Goal: Find specific page/section: Find specific page/section

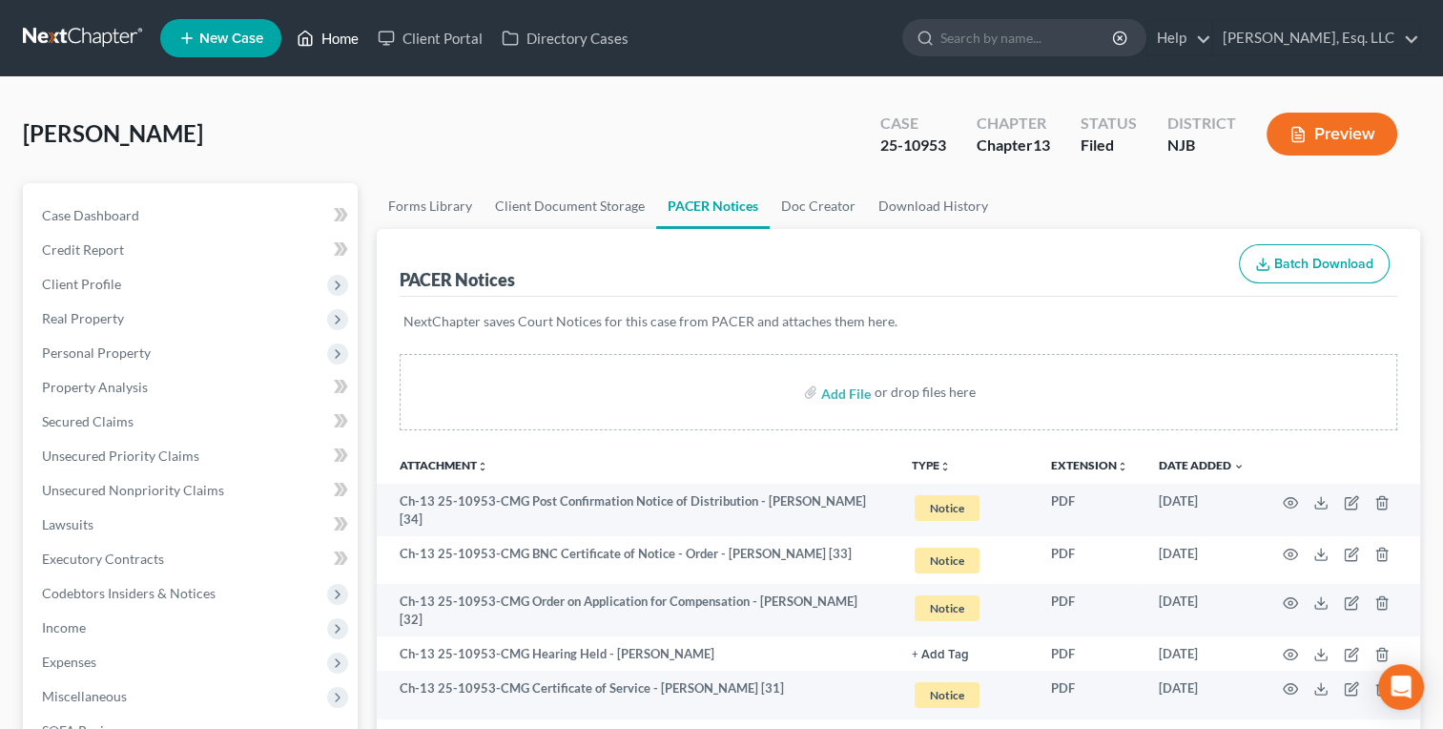
click at [324, 51] on link "Home" at bounding box center [327, 38] width 81 height 34
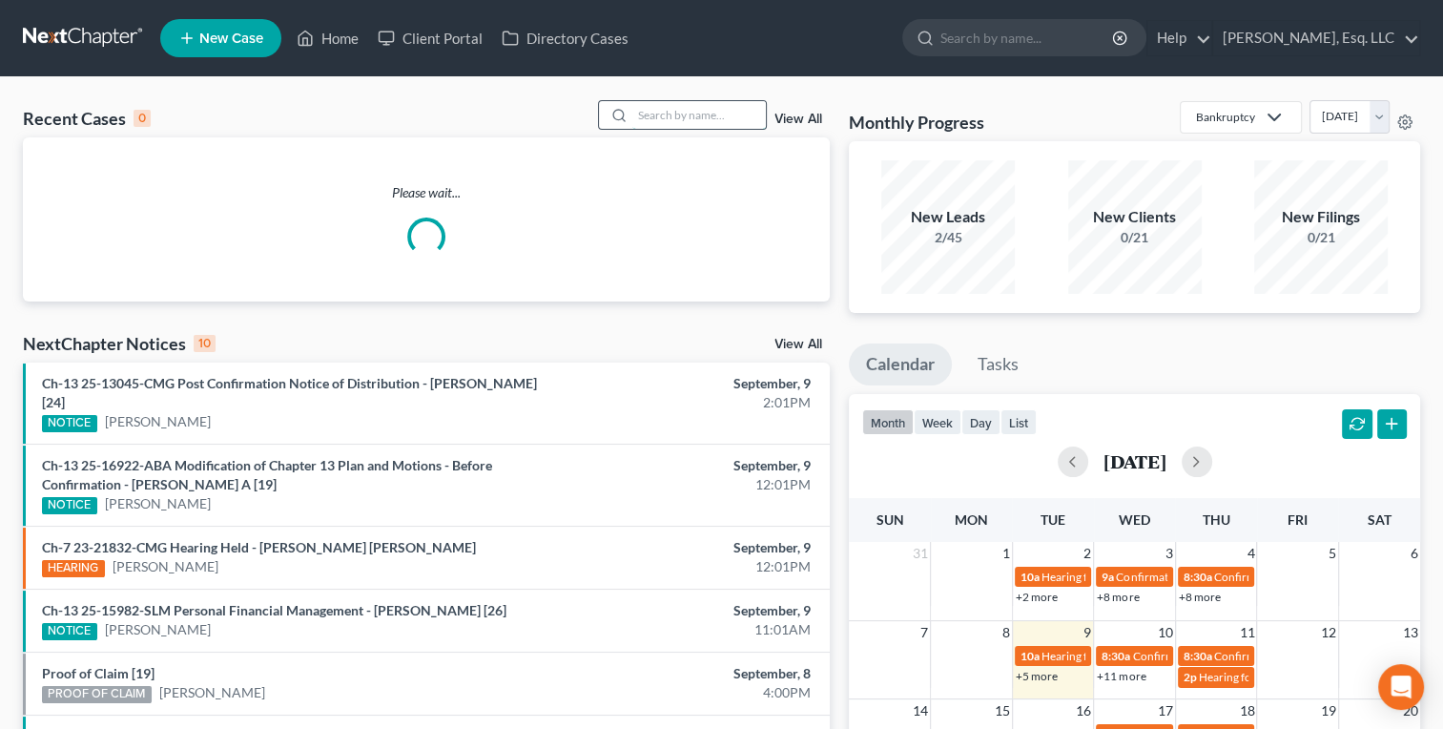
click at [686, 107] on input "search" at bounding box center [699, 115] width 134 height 28
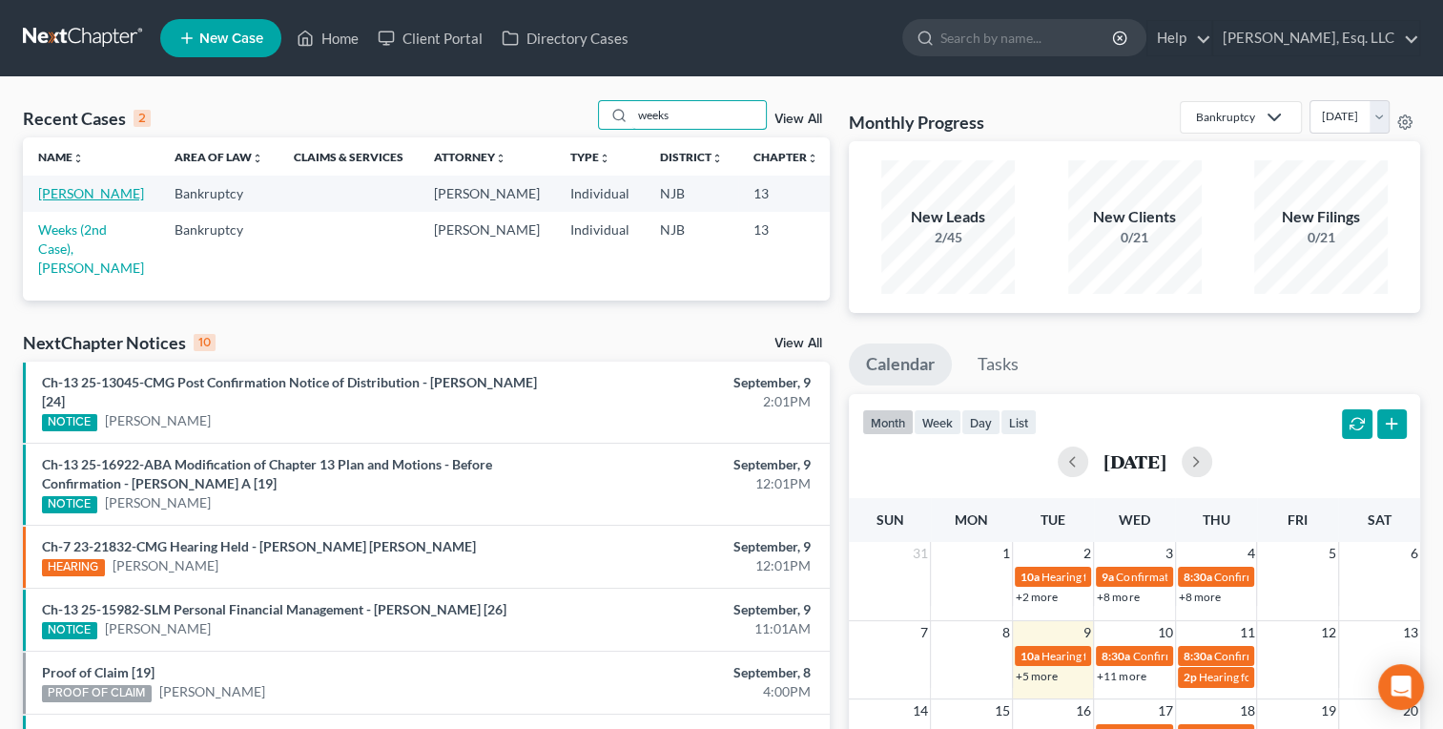
type input "weeks"
click at [66, 201] on link "[PERSON_NAME]" at bounding box center [91, 193] width 106 height 16
select select "1"
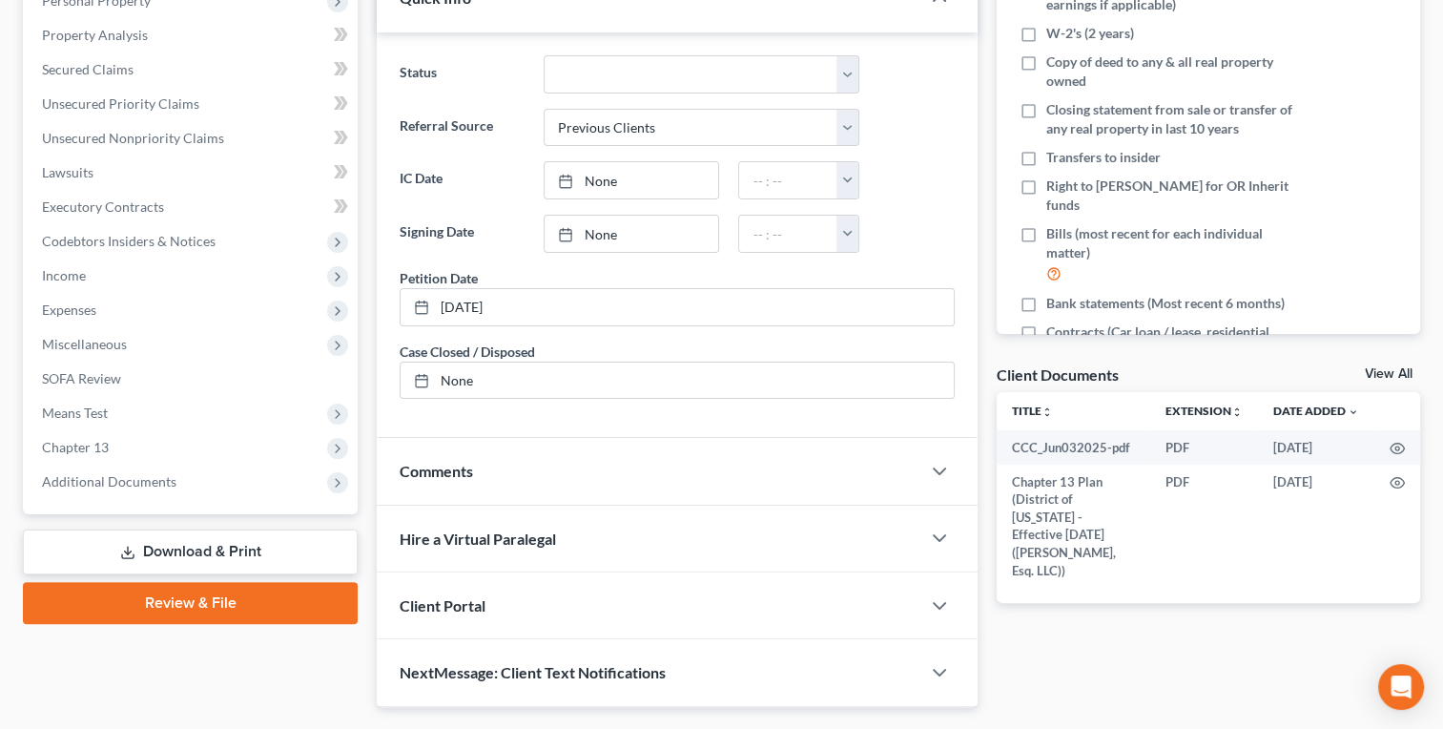
scroll to position [364, 0]
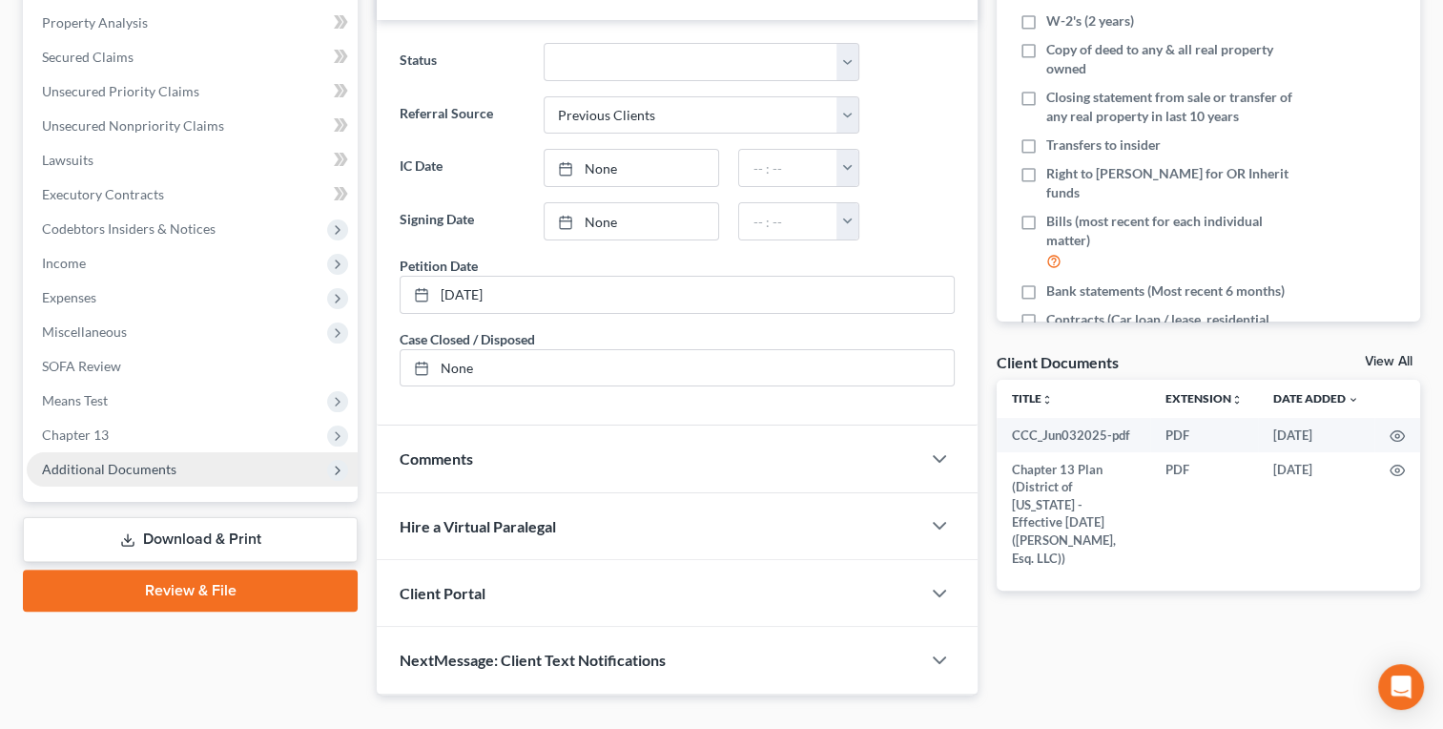
click at [149, 469] on span "Additional Documents" at bounding box center [109, 469] width 134 height 16
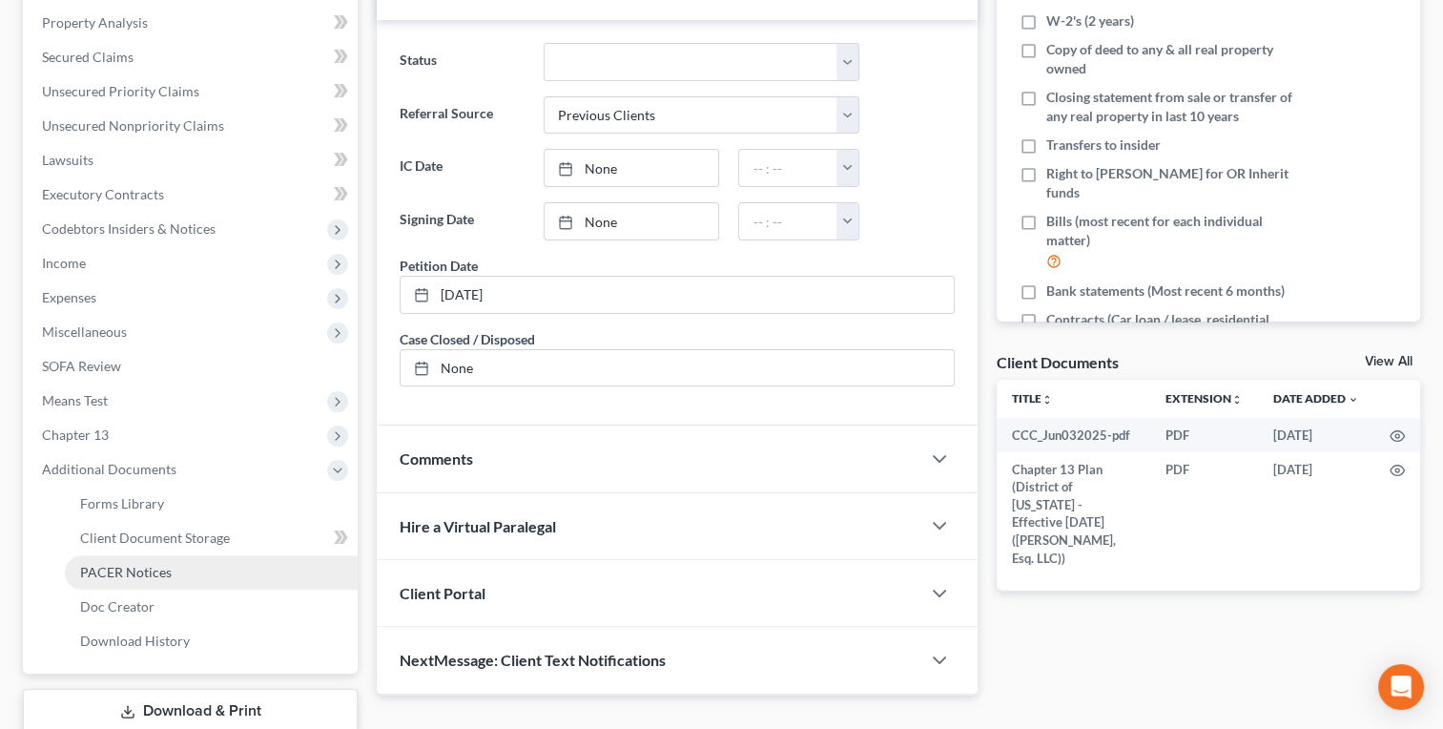
click at [149, 576] on span "PACER Notices" at bounding box center [126, 572] width 92 height 16
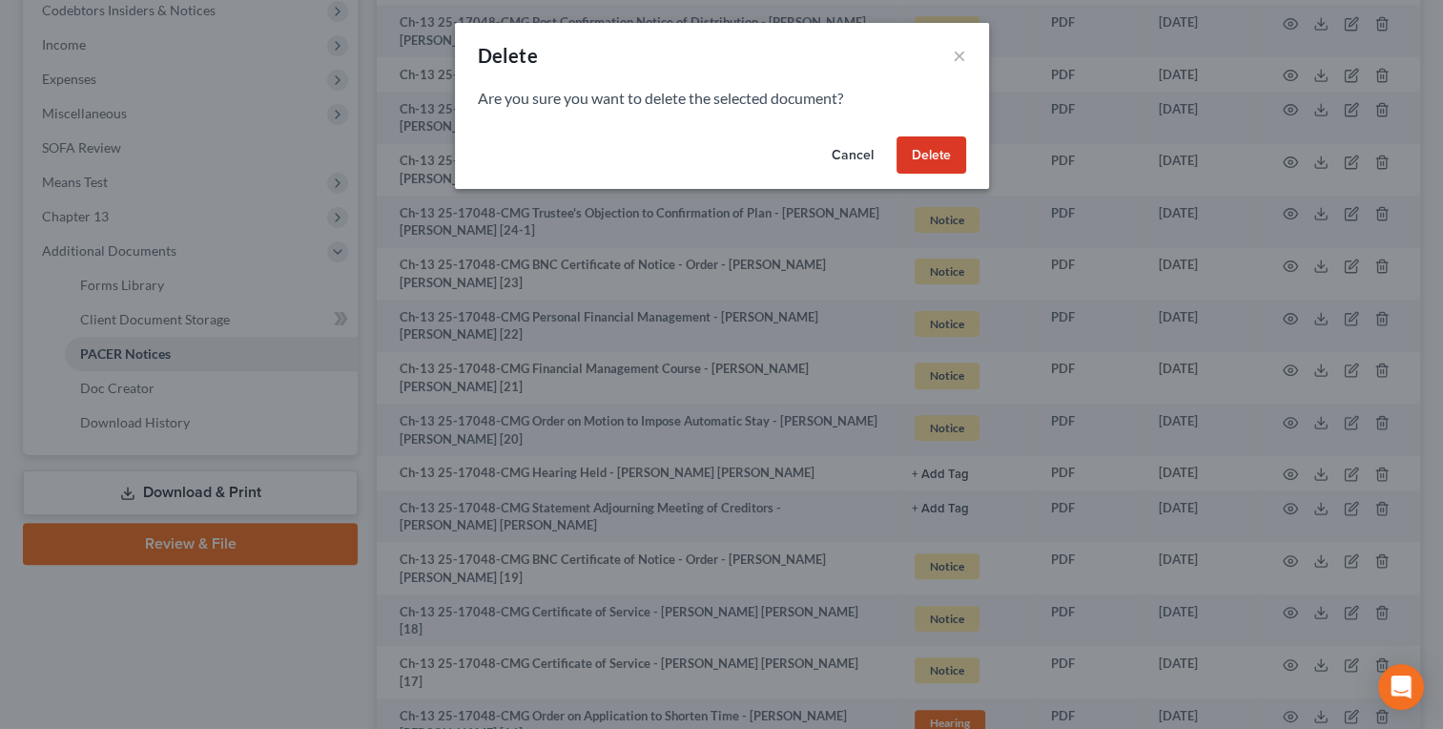
scroll to position [512, 0]
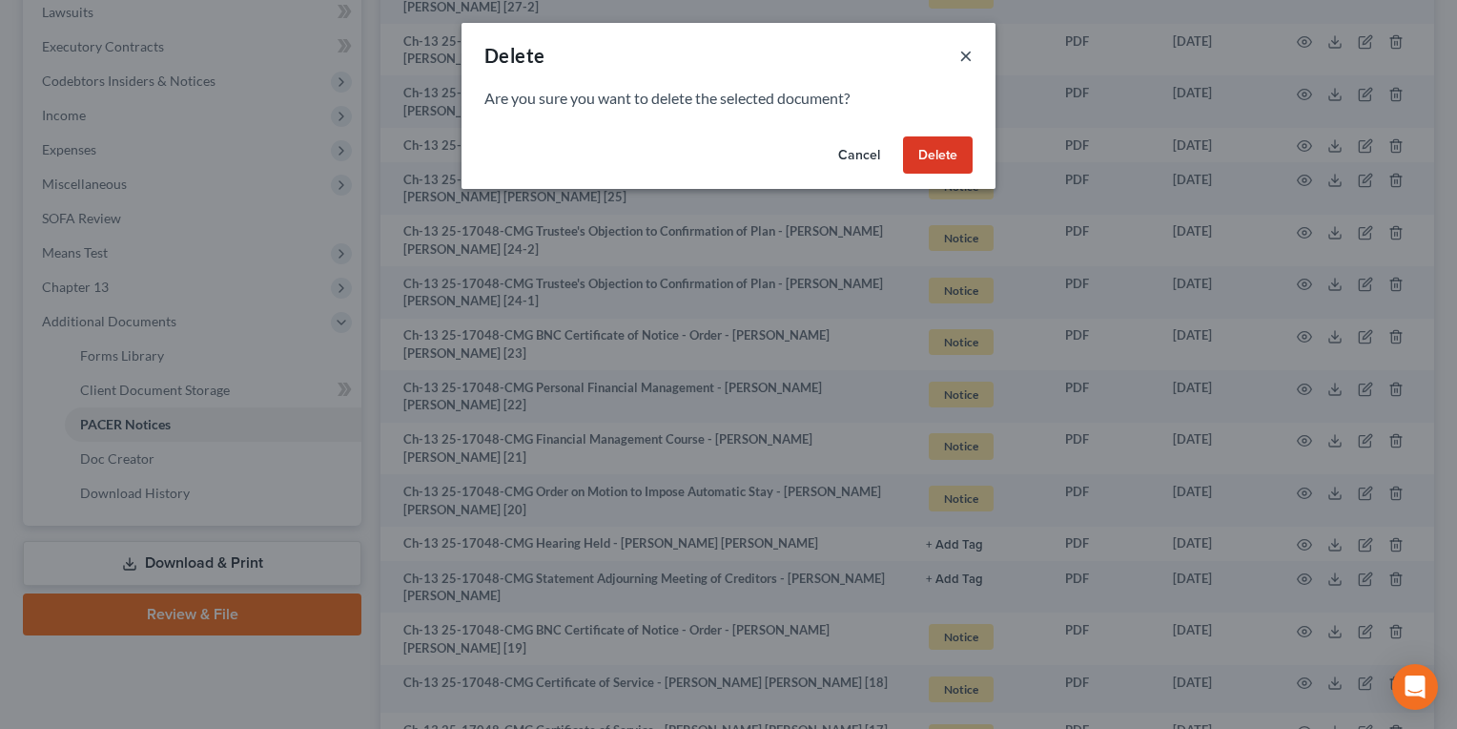
click at [962, 56] on button "×" at bounding box center [965, 55] width 13 height 23
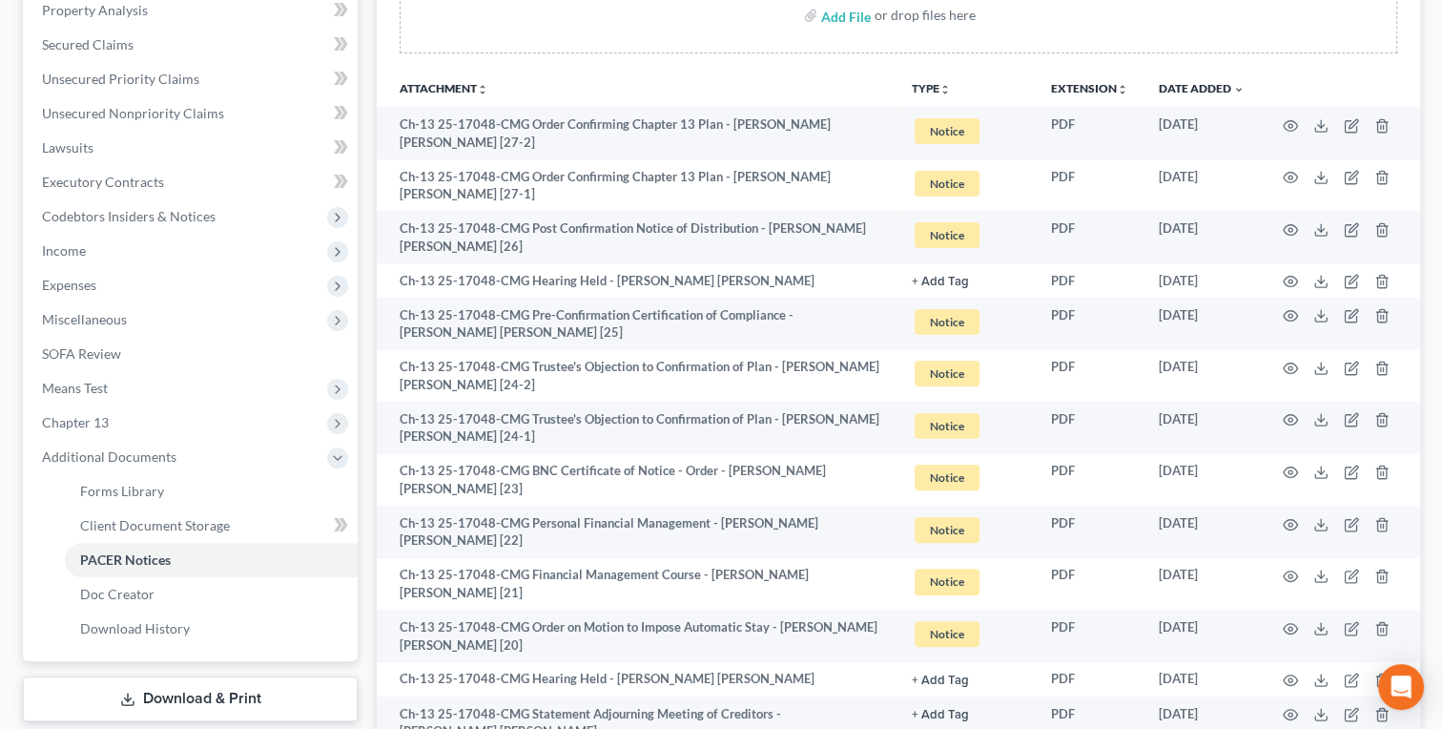
scroll to position [0, 0]
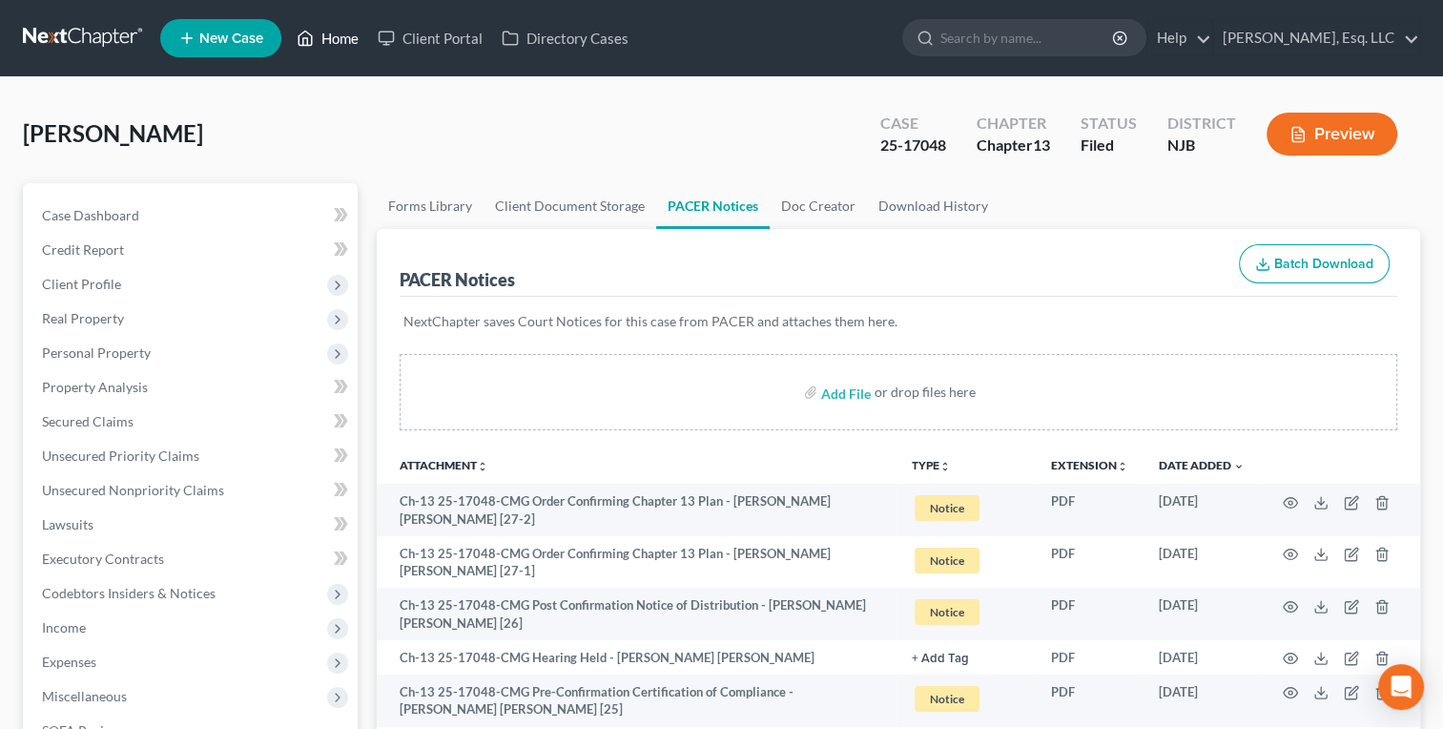
click at [343, 38] on link "Home" at bounding box center [327, 38] width 81 height 34
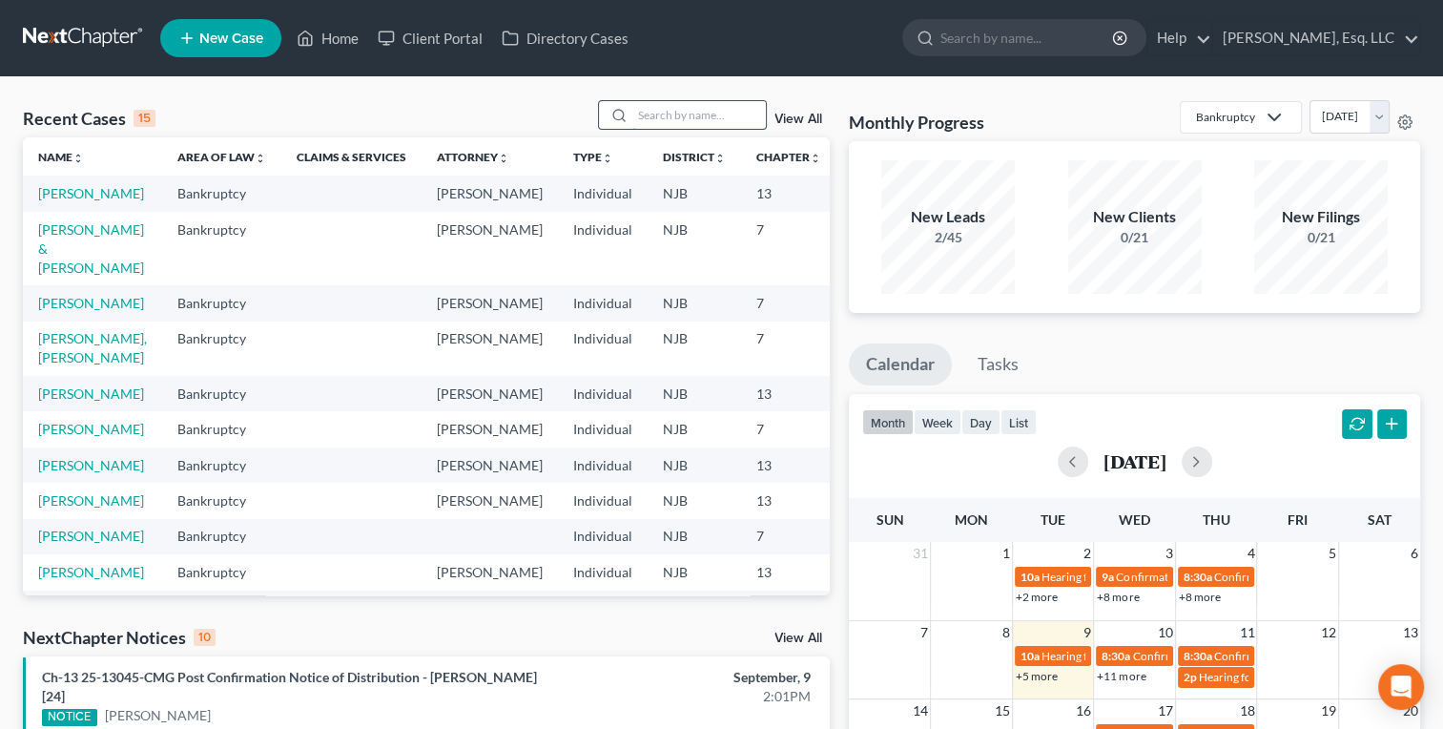
click at [666, 113] on input "search" at bounding box center [699, 115] width 134 height 28
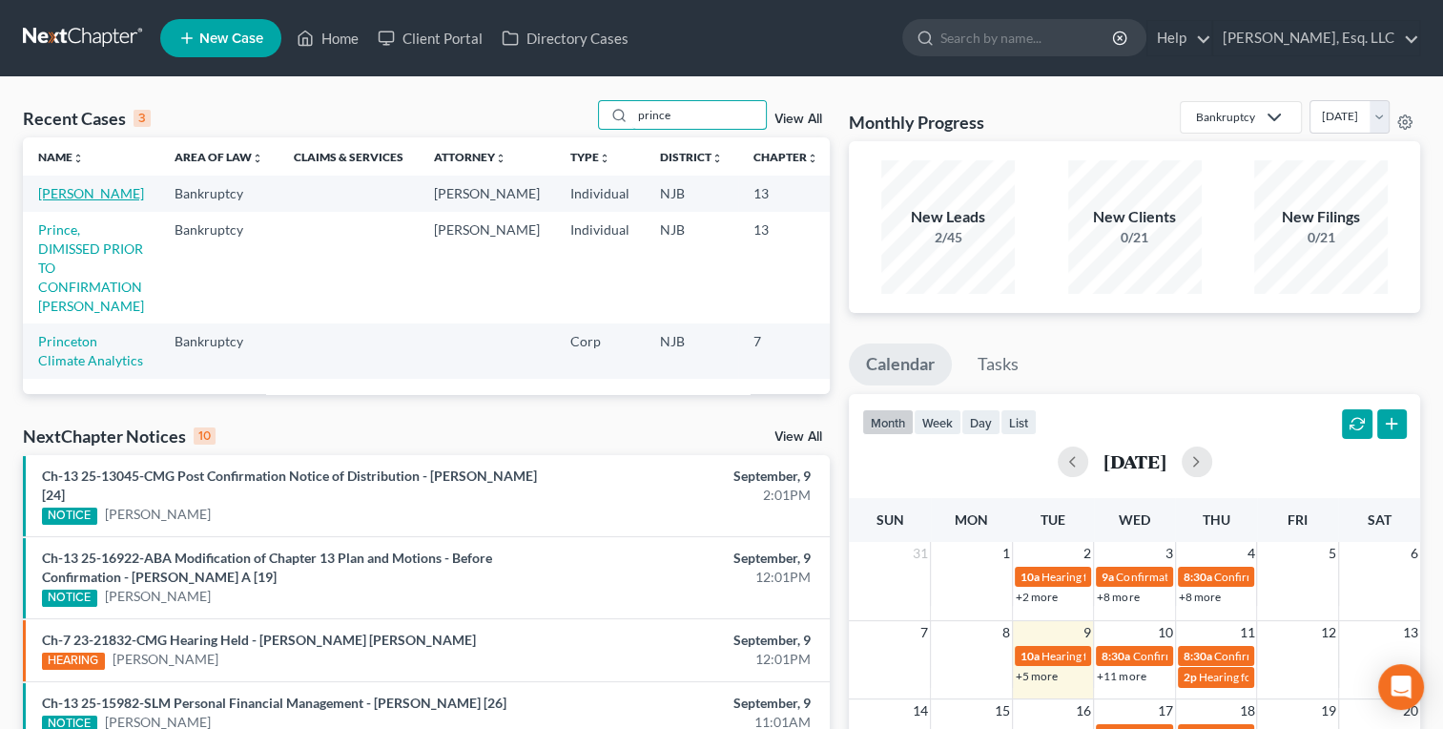
type input "prince"
click at [109, 193] on link "[PERSON_NAME]" at bounding box center [91, 193] width 106 height 16
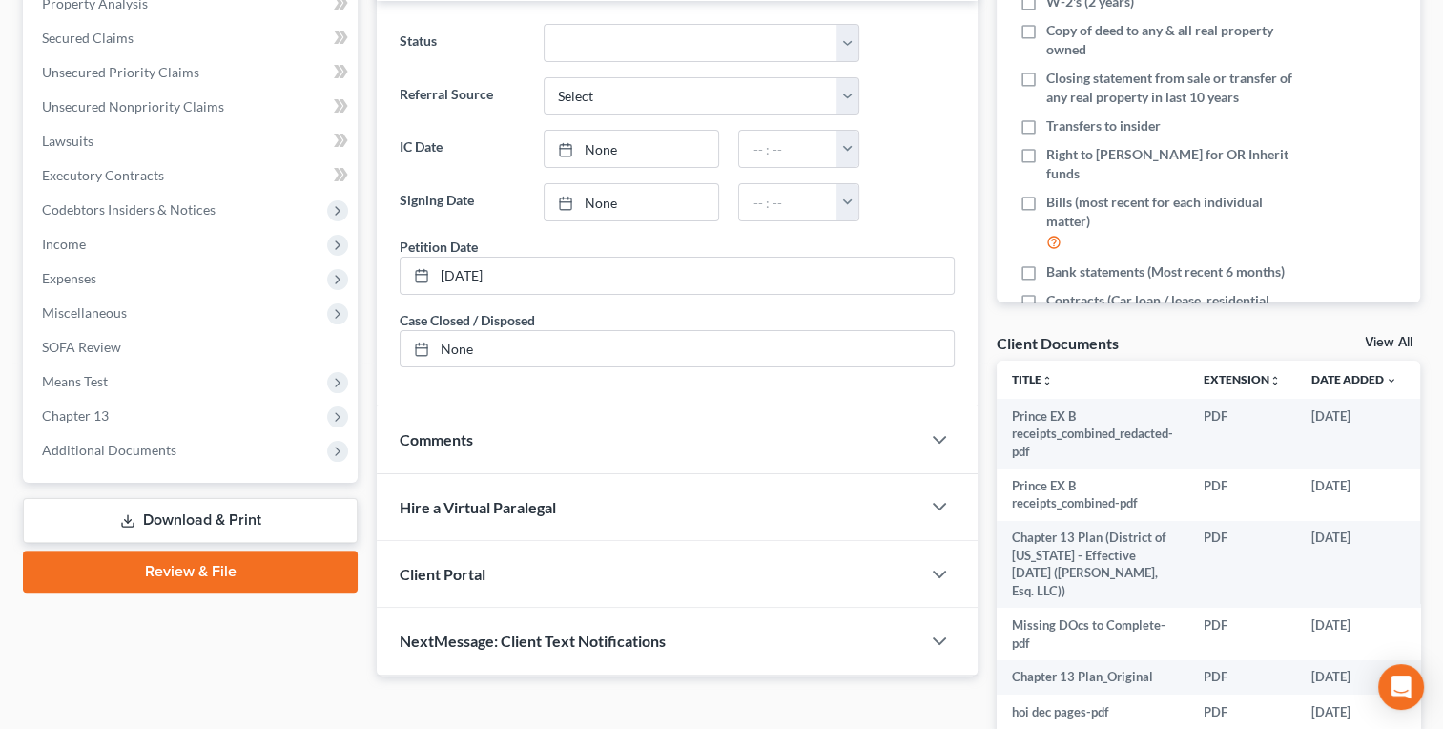
scroll to position [386, 0]
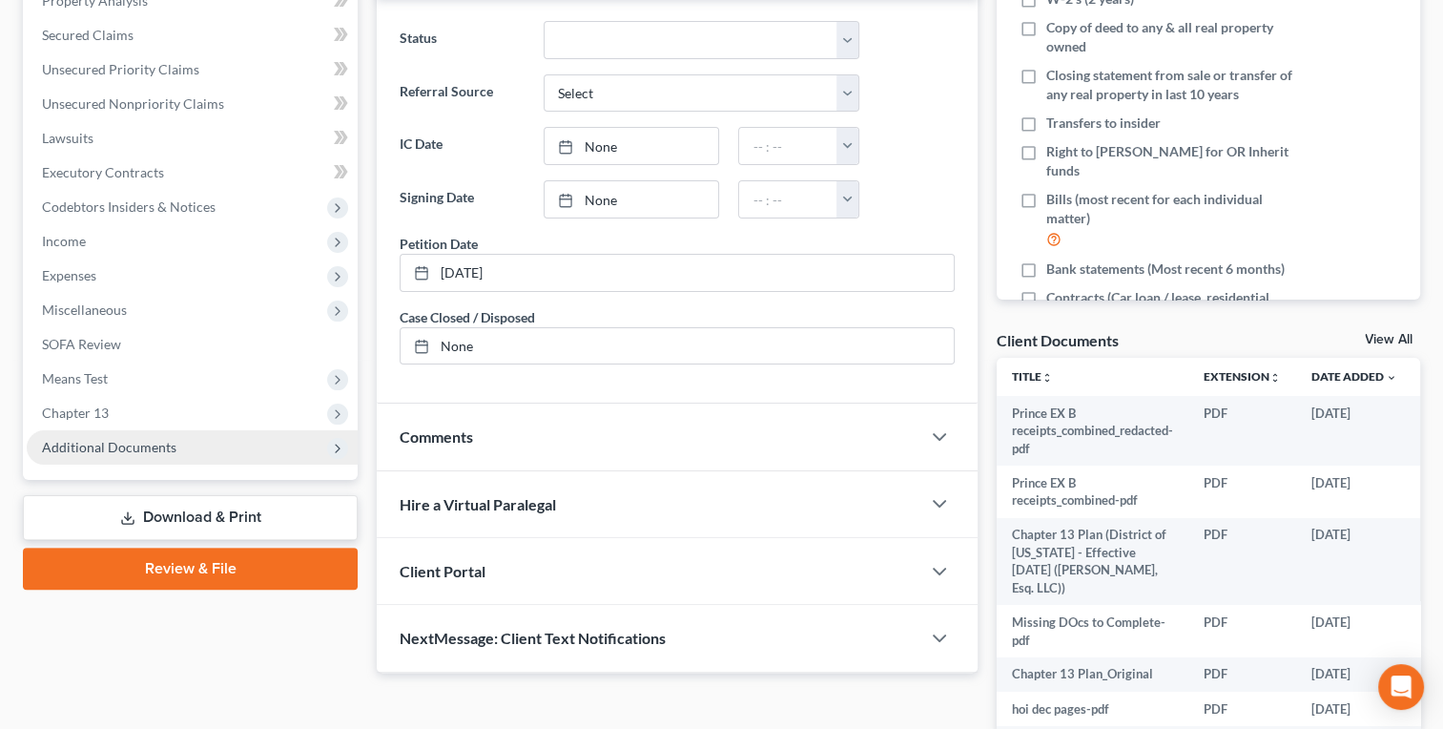
click at [125, 440] on span "Additional Documents" at bounding box center [109, 447] width 134 height 16
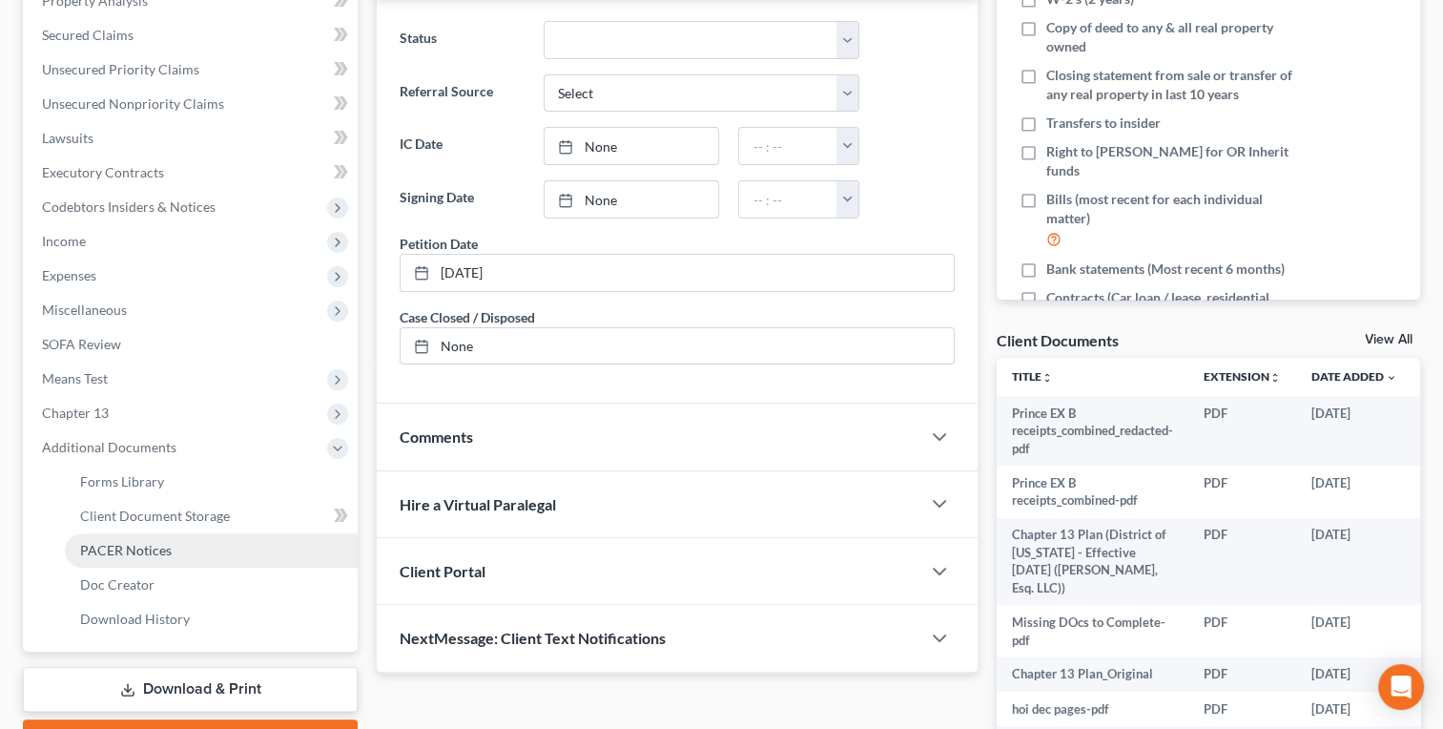
click at [132, 546] on span "PACER Notices" at bounding box center [126, 550] width 92 height 16
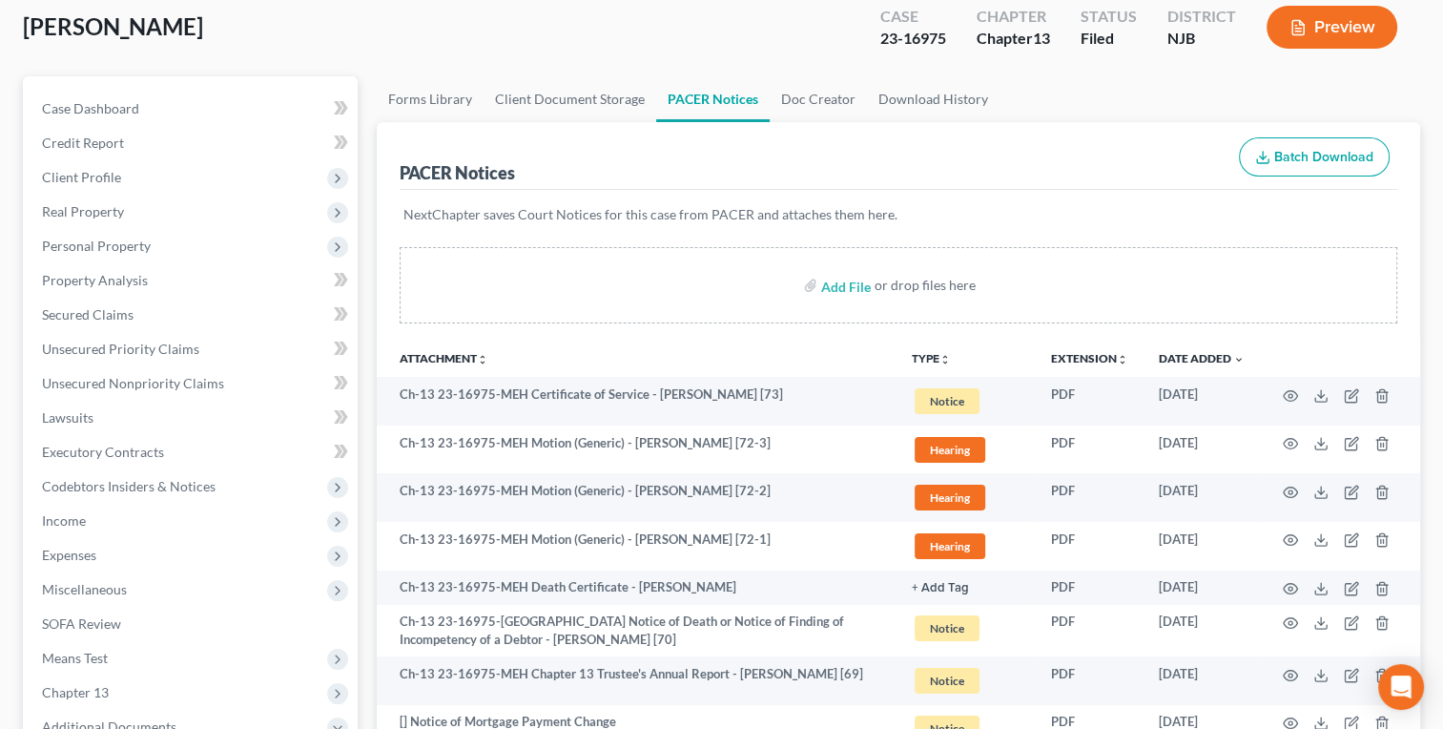
scroll to position [110, 0]
